Goal: Information Seeking & Learning: Learn about a topic

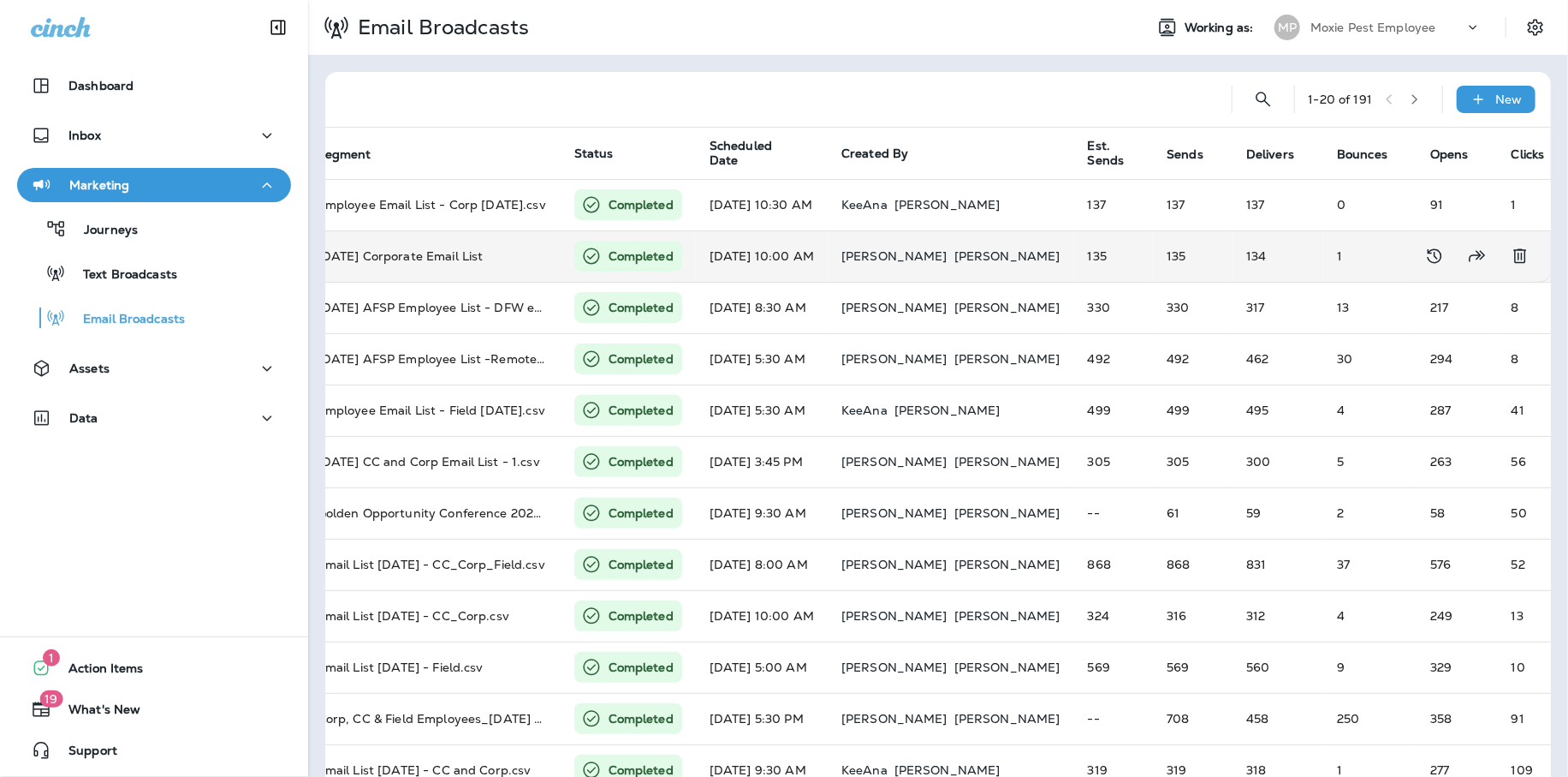
scroll to position [0, 309]
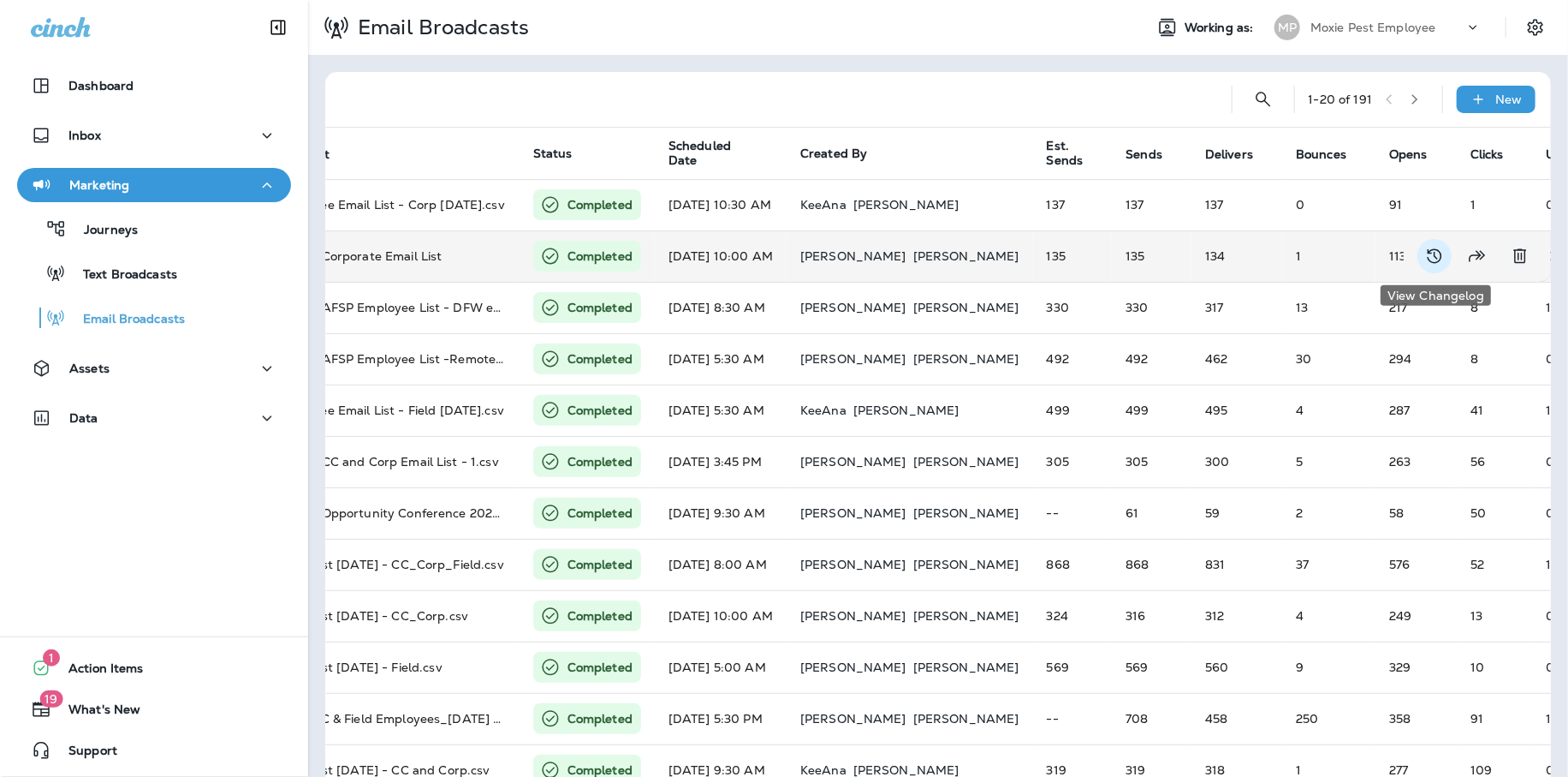
click at [1436, 258] on icon "View Changelog" at bounding box center [1435, 257] width 21 height 21
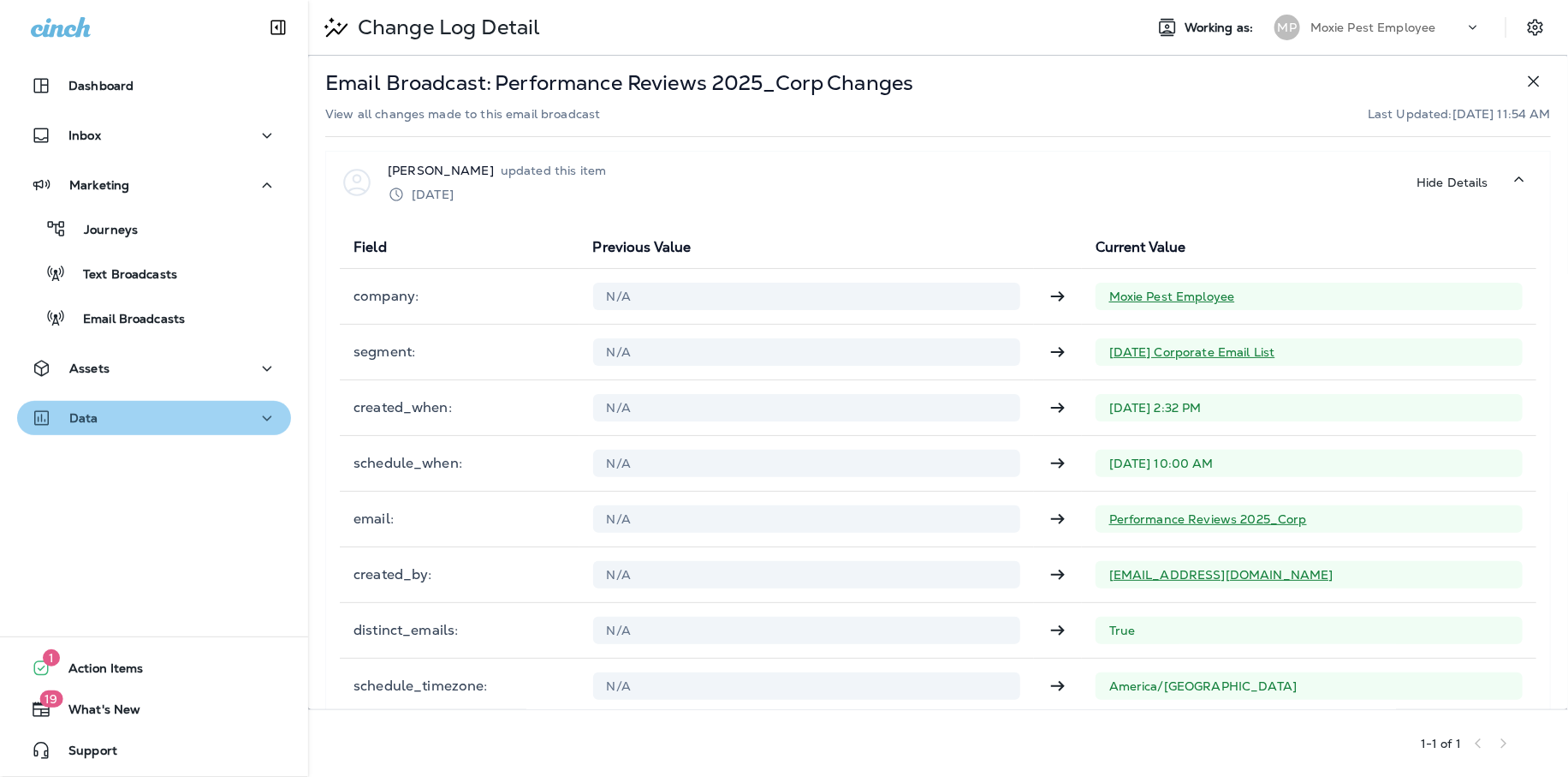
click at [142, 416] on div "Data" at bounding box center [154, 419] width 247 height 22
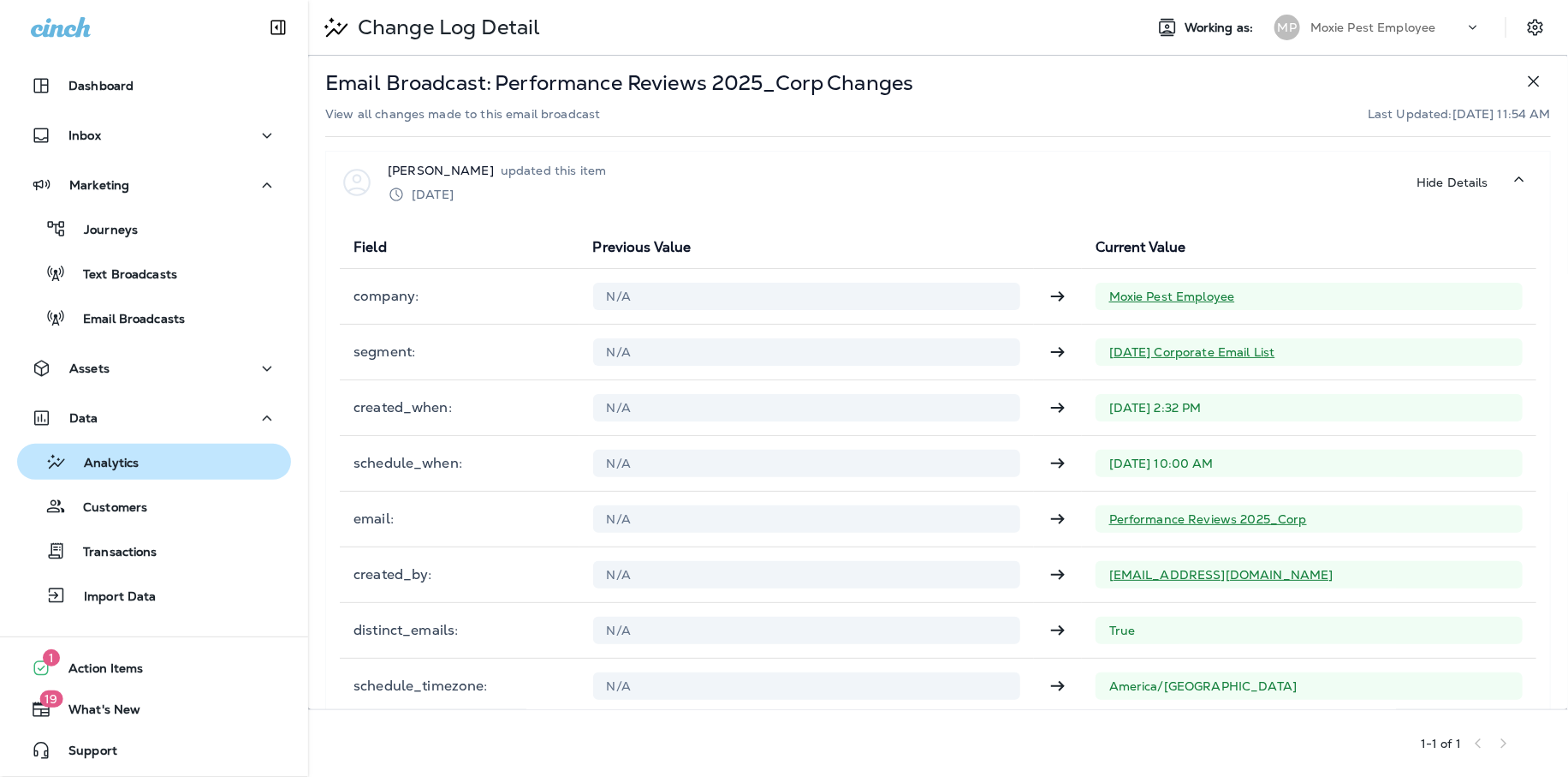
click at [121, 467] on p "Analytics" at bounding box center [103, 464] width 72 height 17
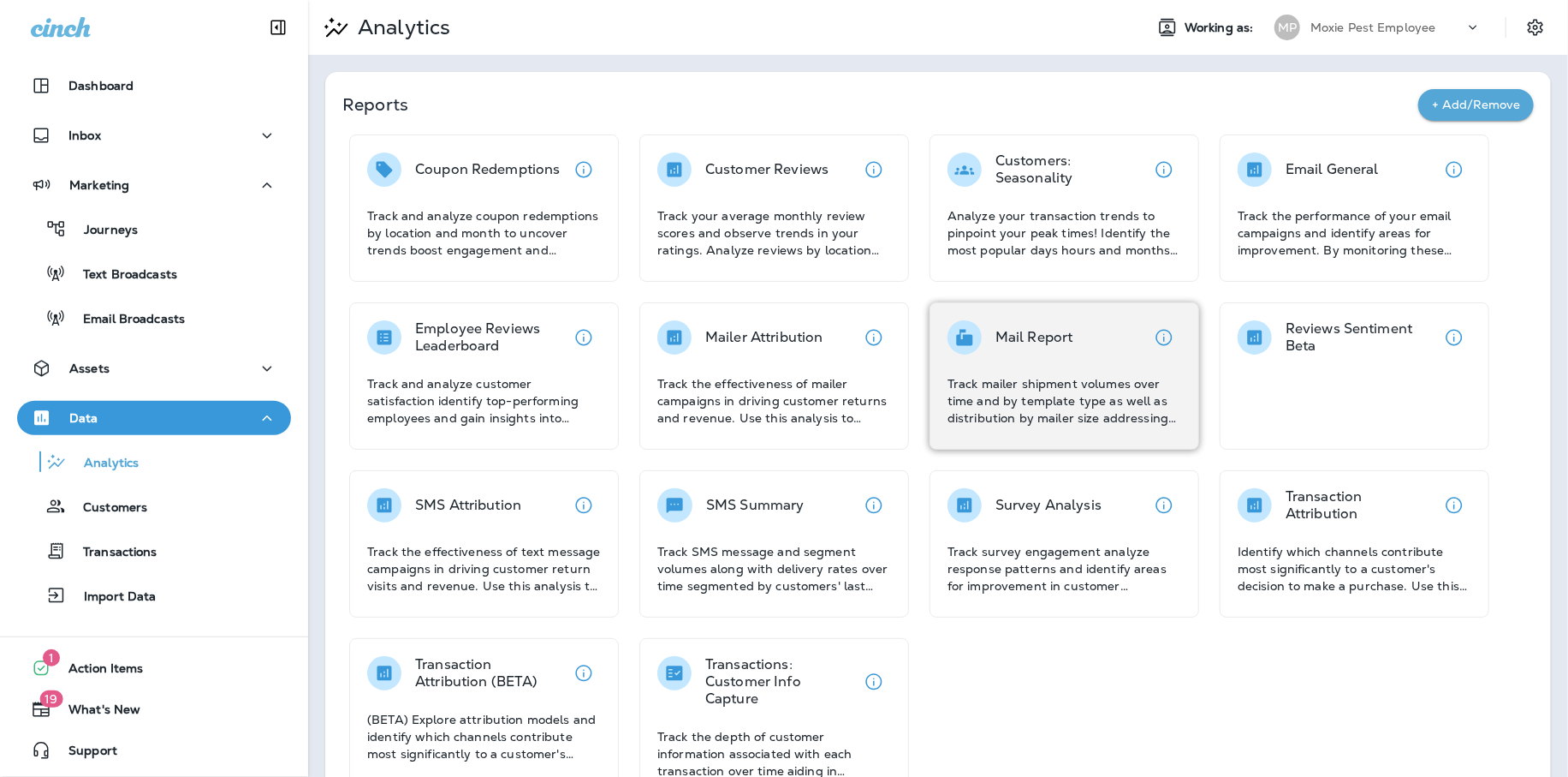
click at [1128, 358] on div "Mail Report Track mailer shipment volumes over time and by template type as wel…" at bounding box center [1064, 373] width 234 height 106
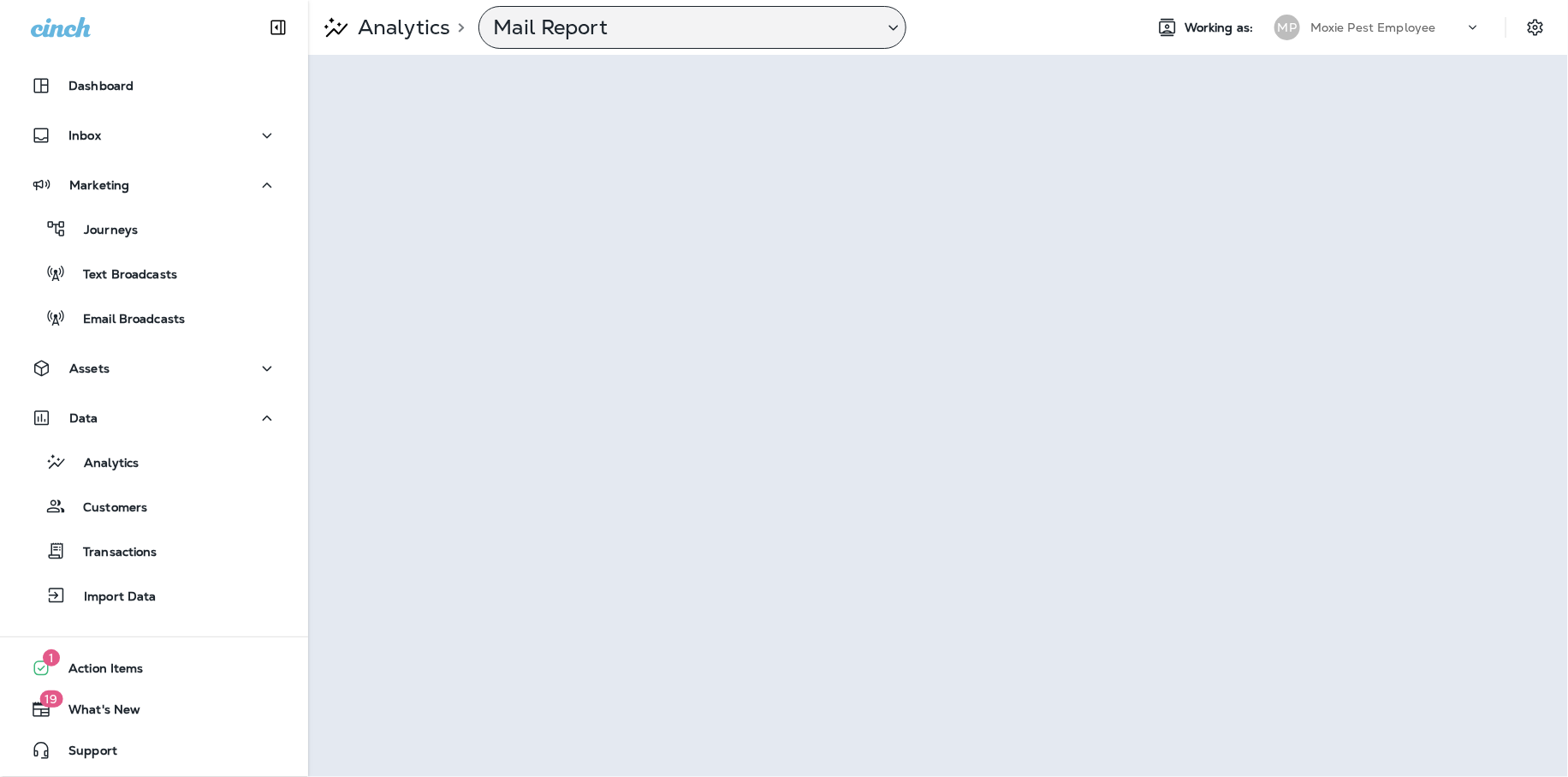
click at [624, 34] on p "Mail Report" at bounding box center [681, 28] width 377 height 26
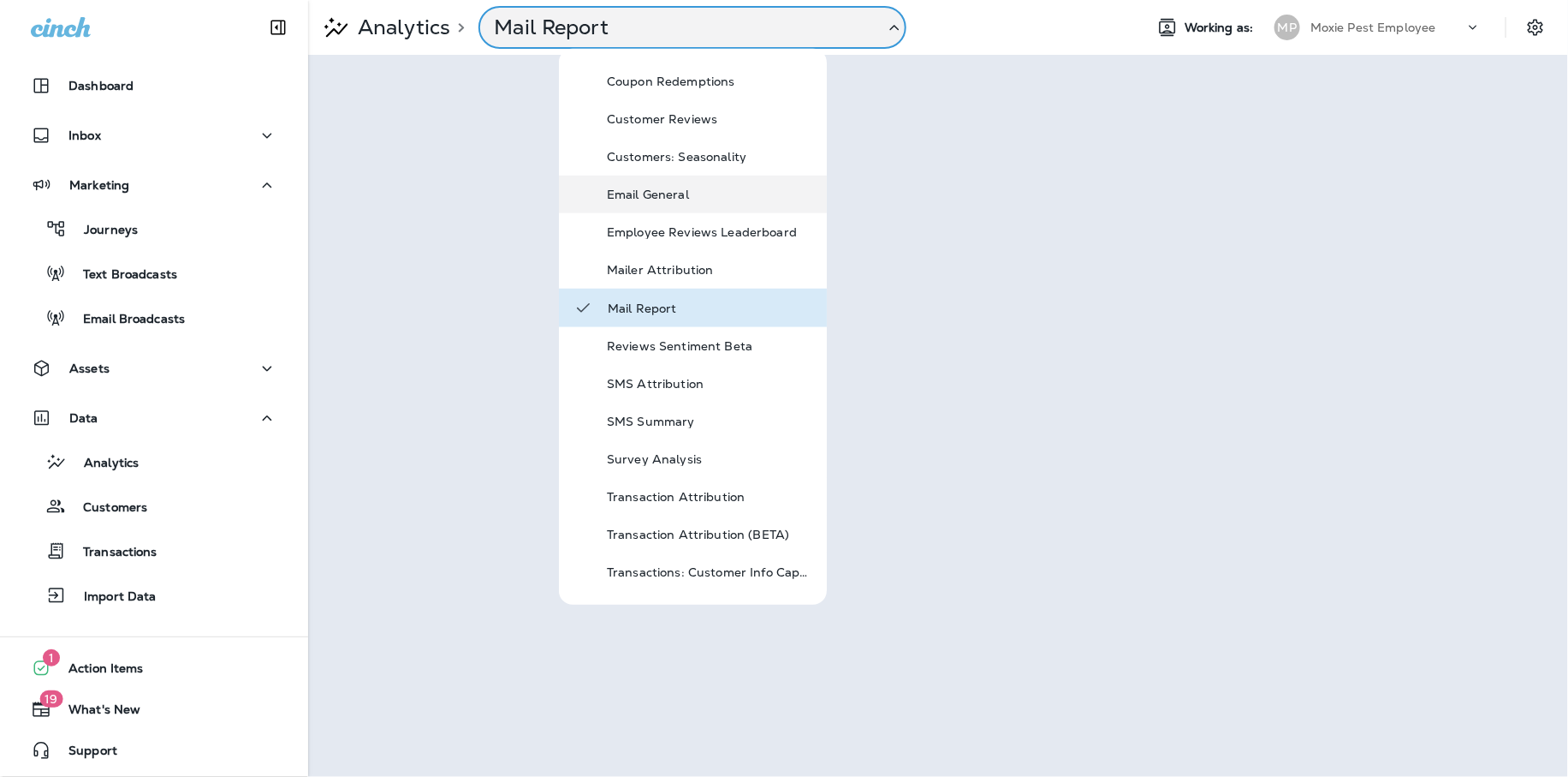
click at [653, 195] on p "Email General" at bounding box center [710, 195] width 205 height 14
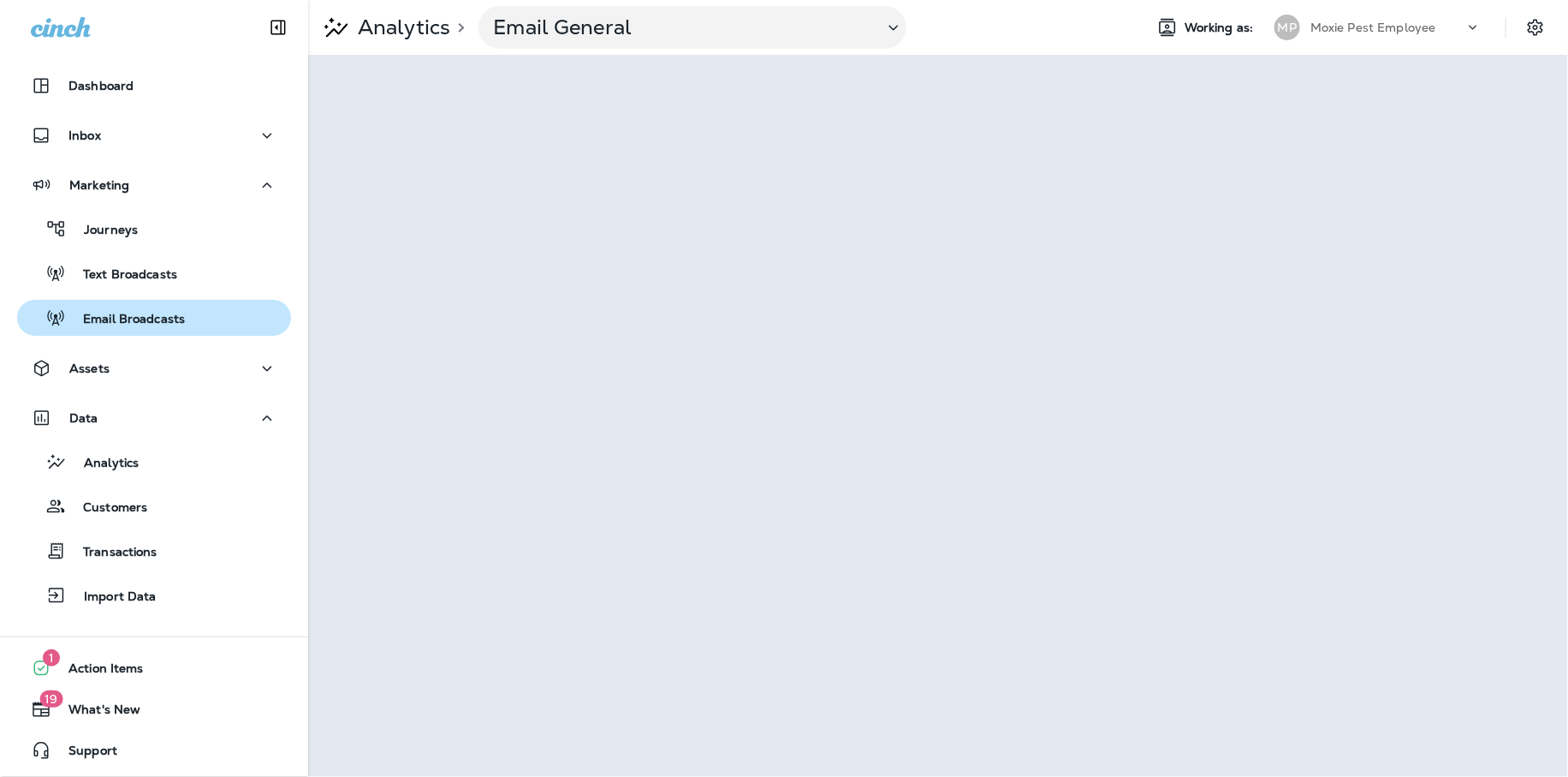
click at [163, 313] on p "Email Broadcasts" at bounding box center [125, 319] width 119 height 17
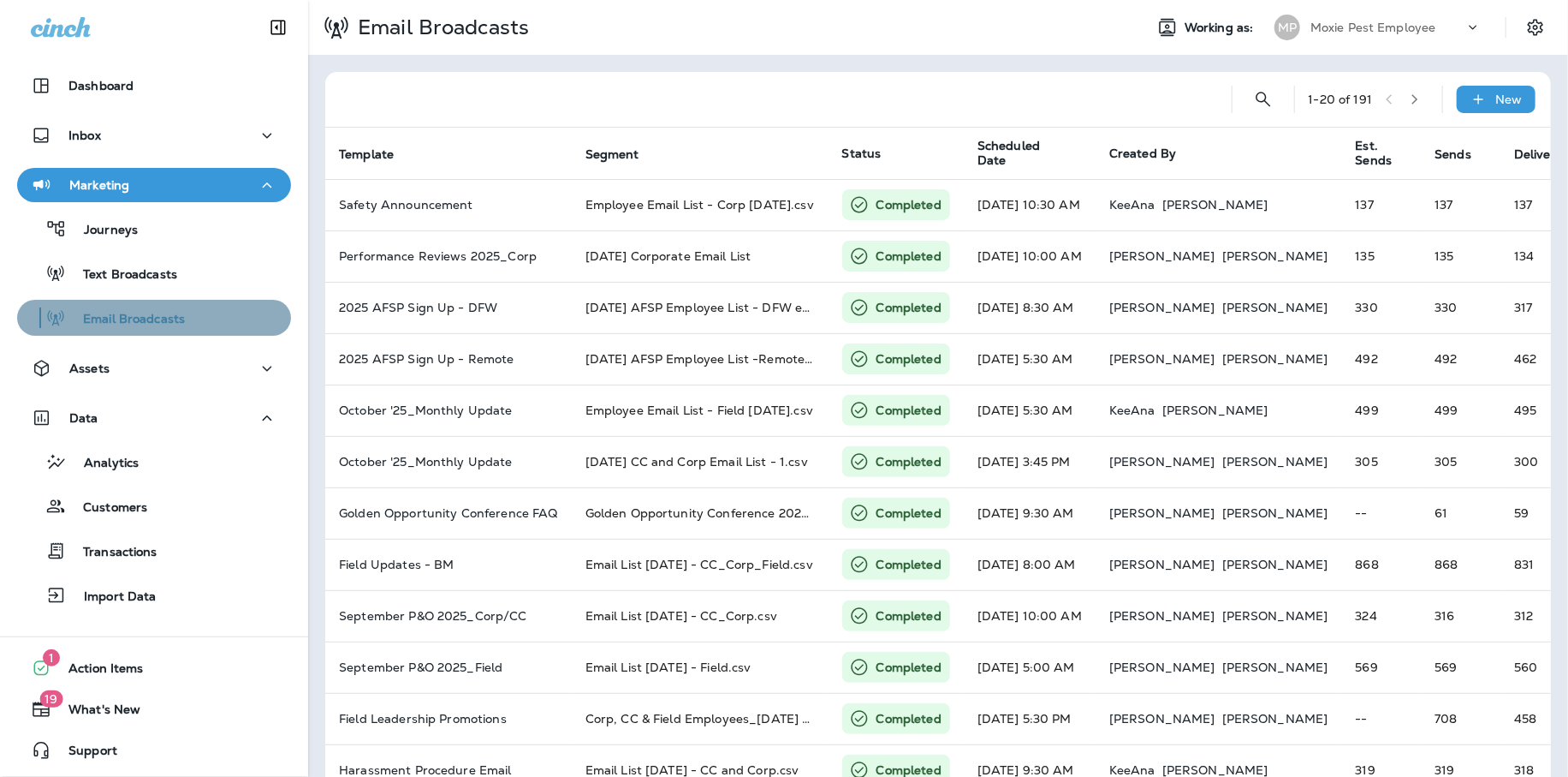
click at [150, 321] on p "Email Broadcasts" at bounding box center [125, 319] width 119 height 17
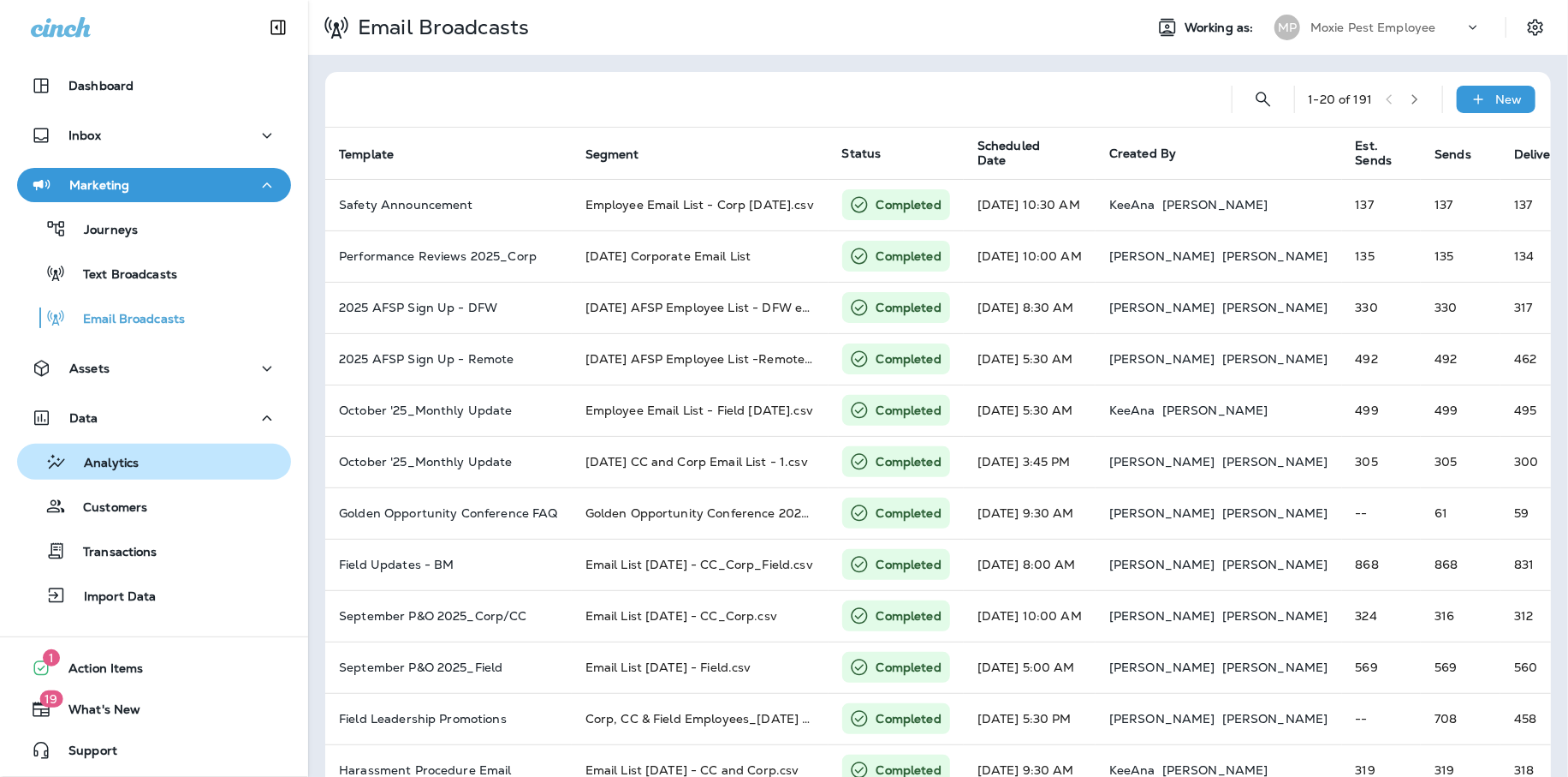
click at [126, 463] on p "Analytics" at bounding box center [103, 464] width 72 height 17
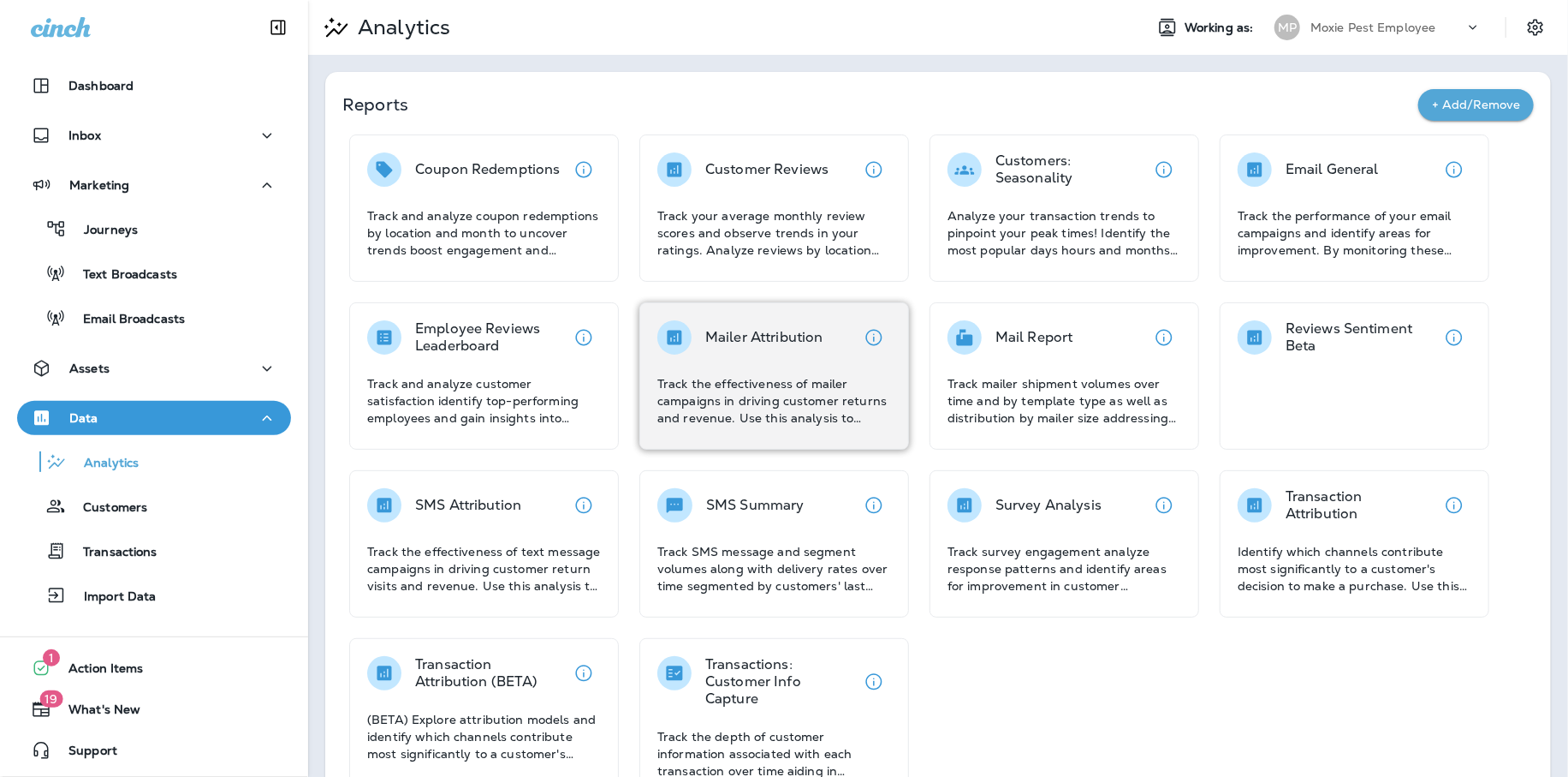
scroll to position [5, 0]
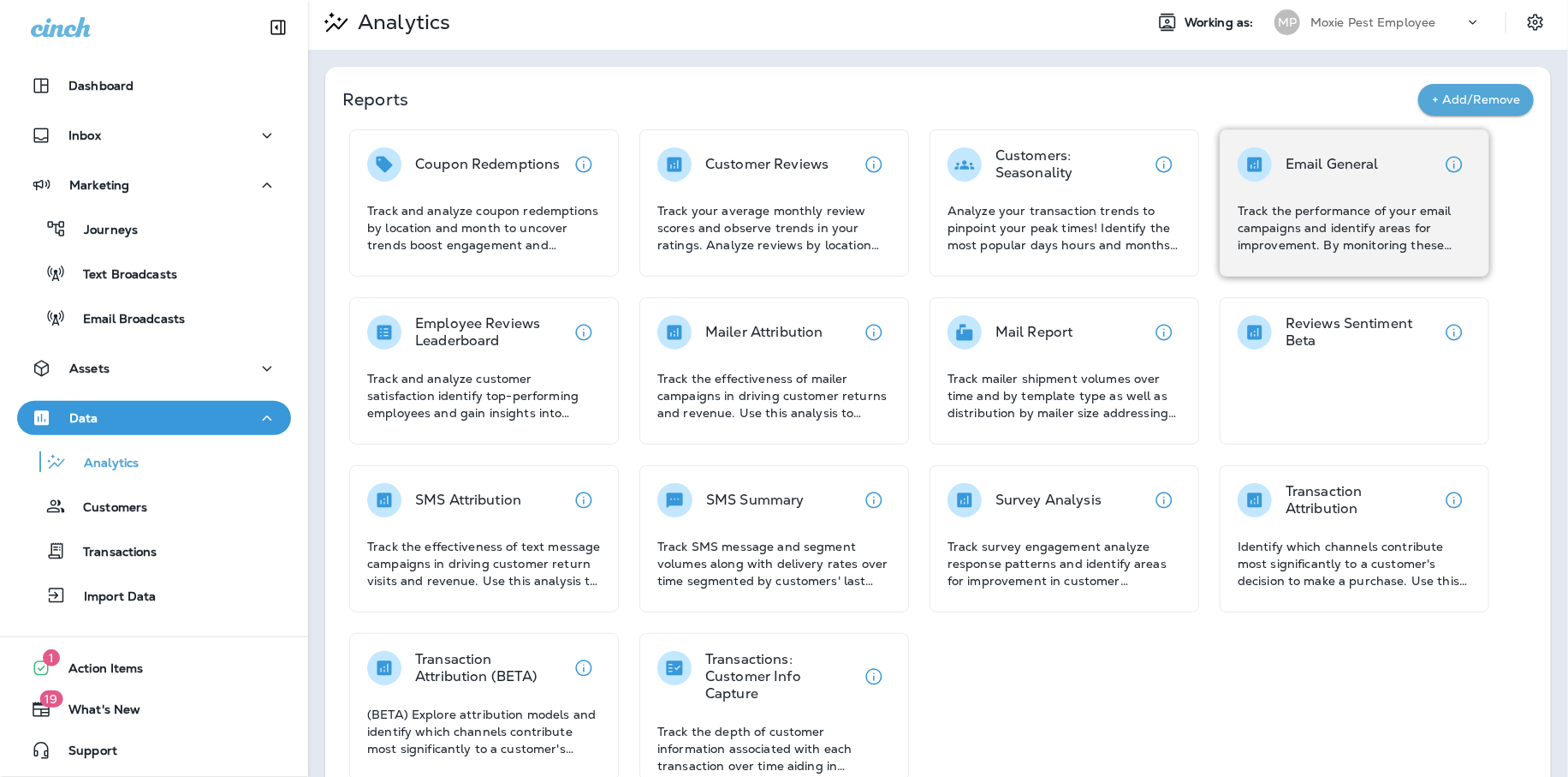
click at [1366, 211] on p "Track the performance of your email campaigns and identify areas for improvemen…" at bounding box center [1354, 227] width 234 height 51
